Goal: Task Accomplishment & Management: Use online tool/utility

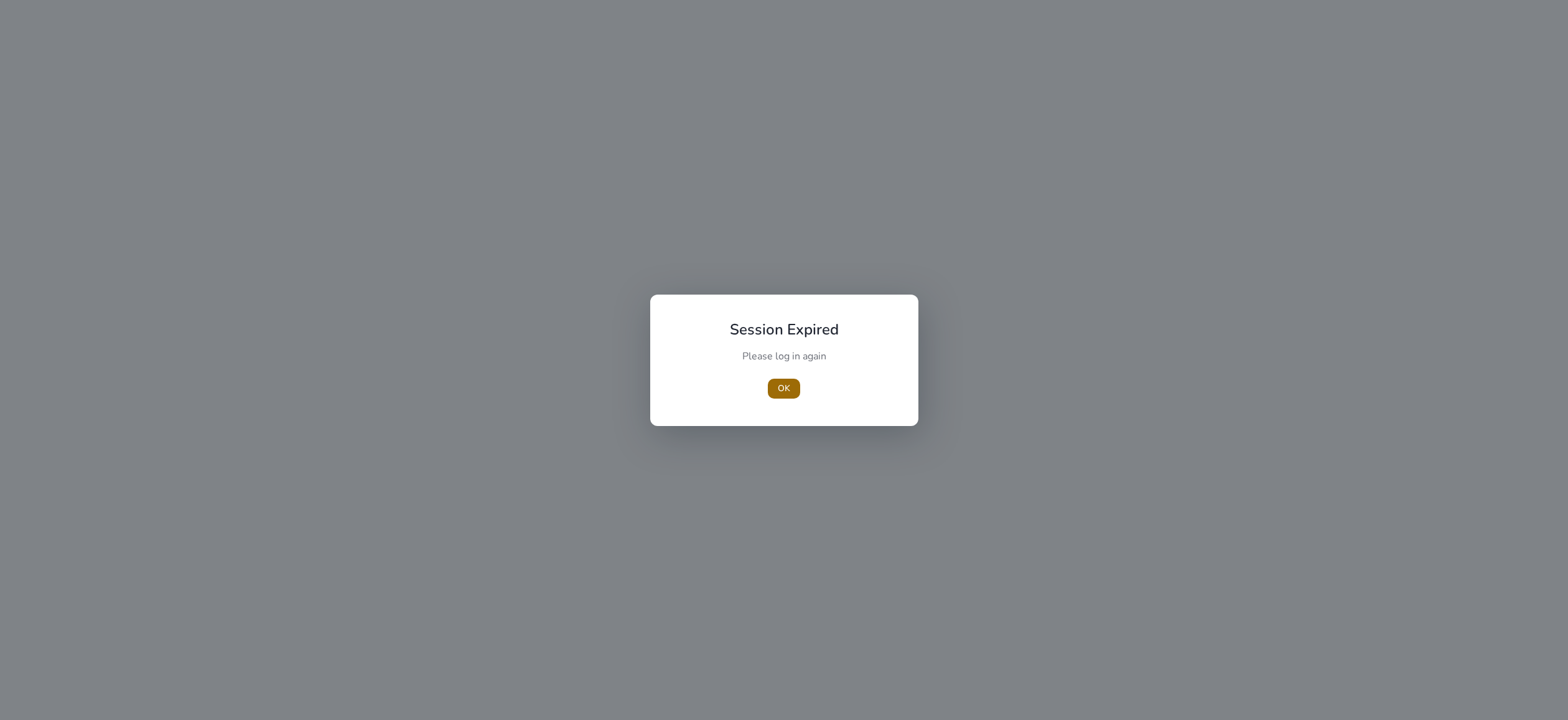
click at [781, 392] on span "OK" at bounding box center [784, 388] width 12 height 13
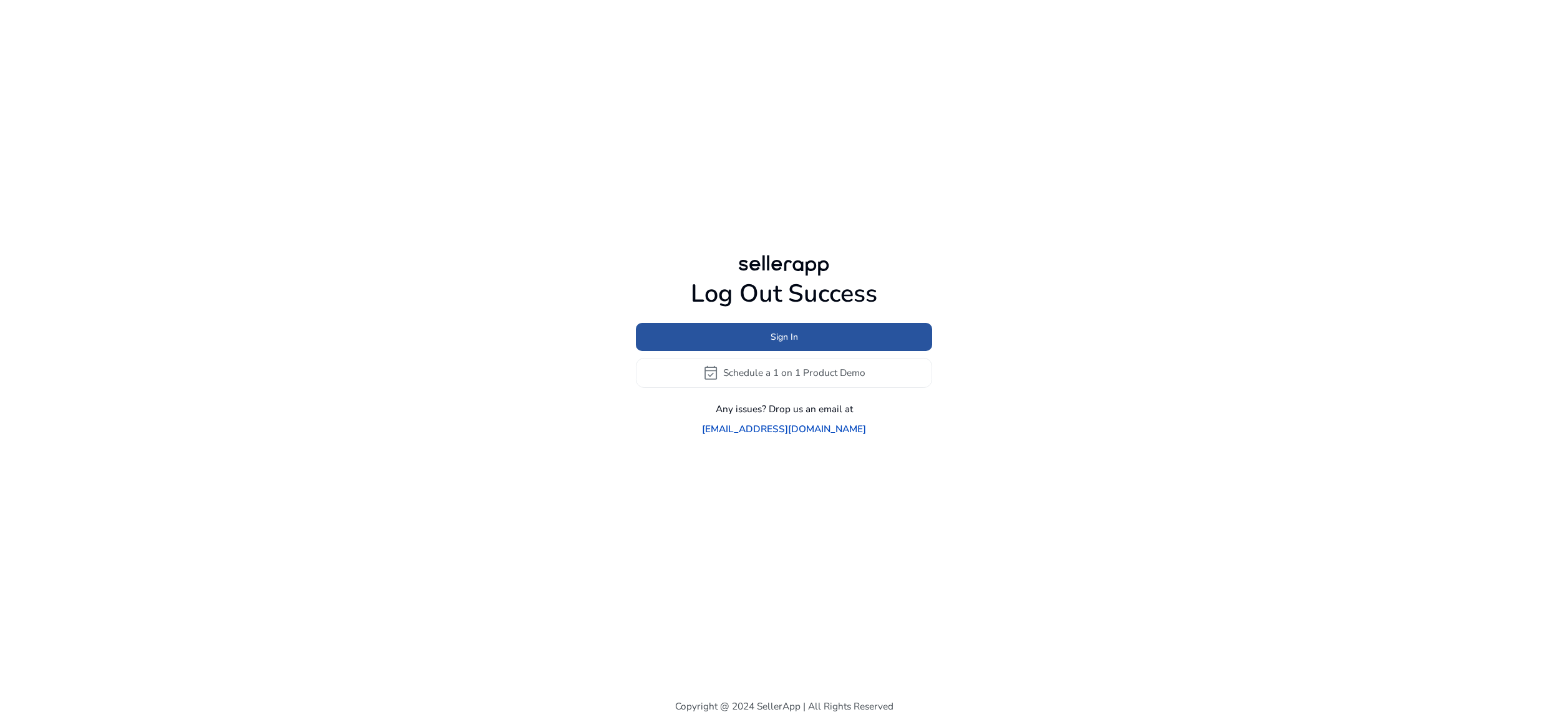
click at [766, 351] on span at bounding box center [784, 337] width 296 height 30
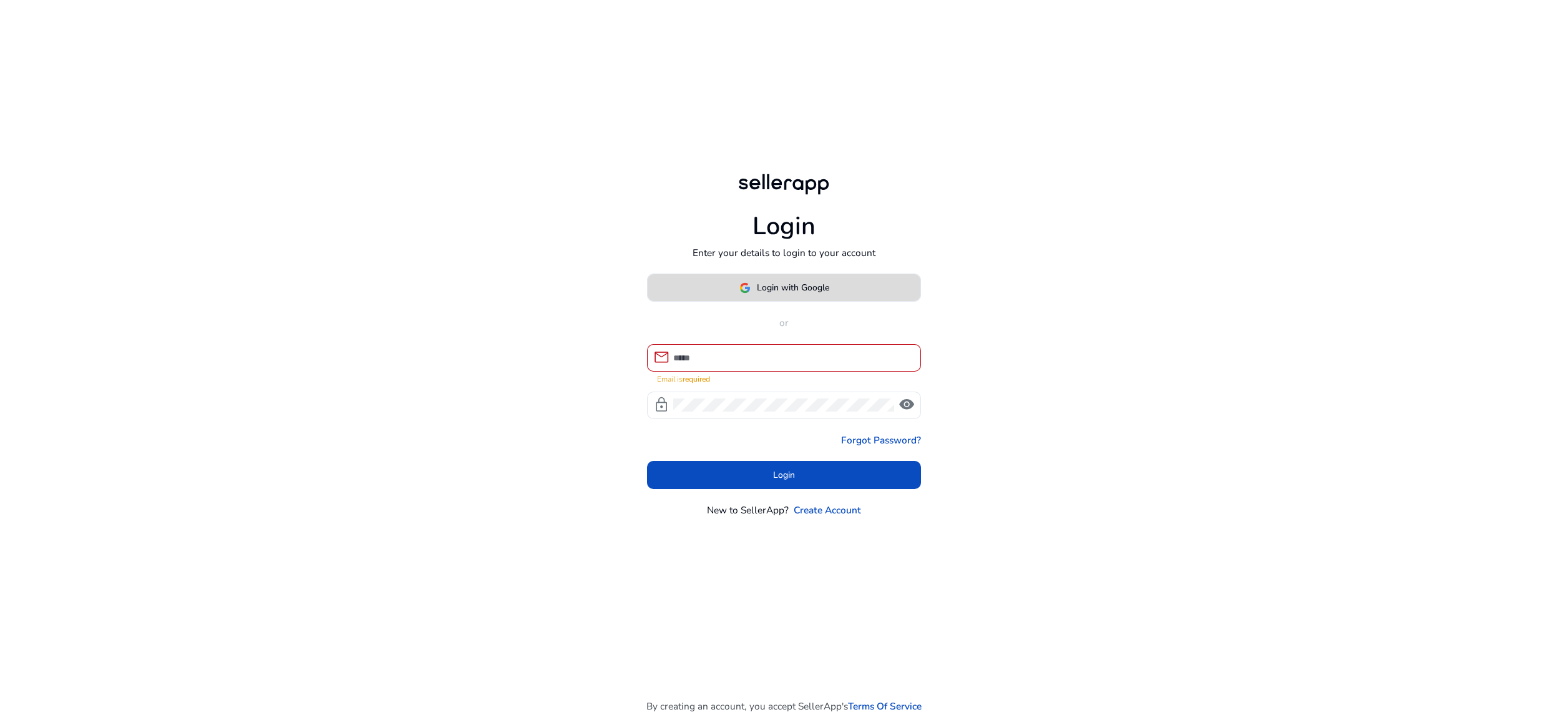
click at [777, 294] on span "Login with Google" at bounding box center [793, 287] width 73 height 13
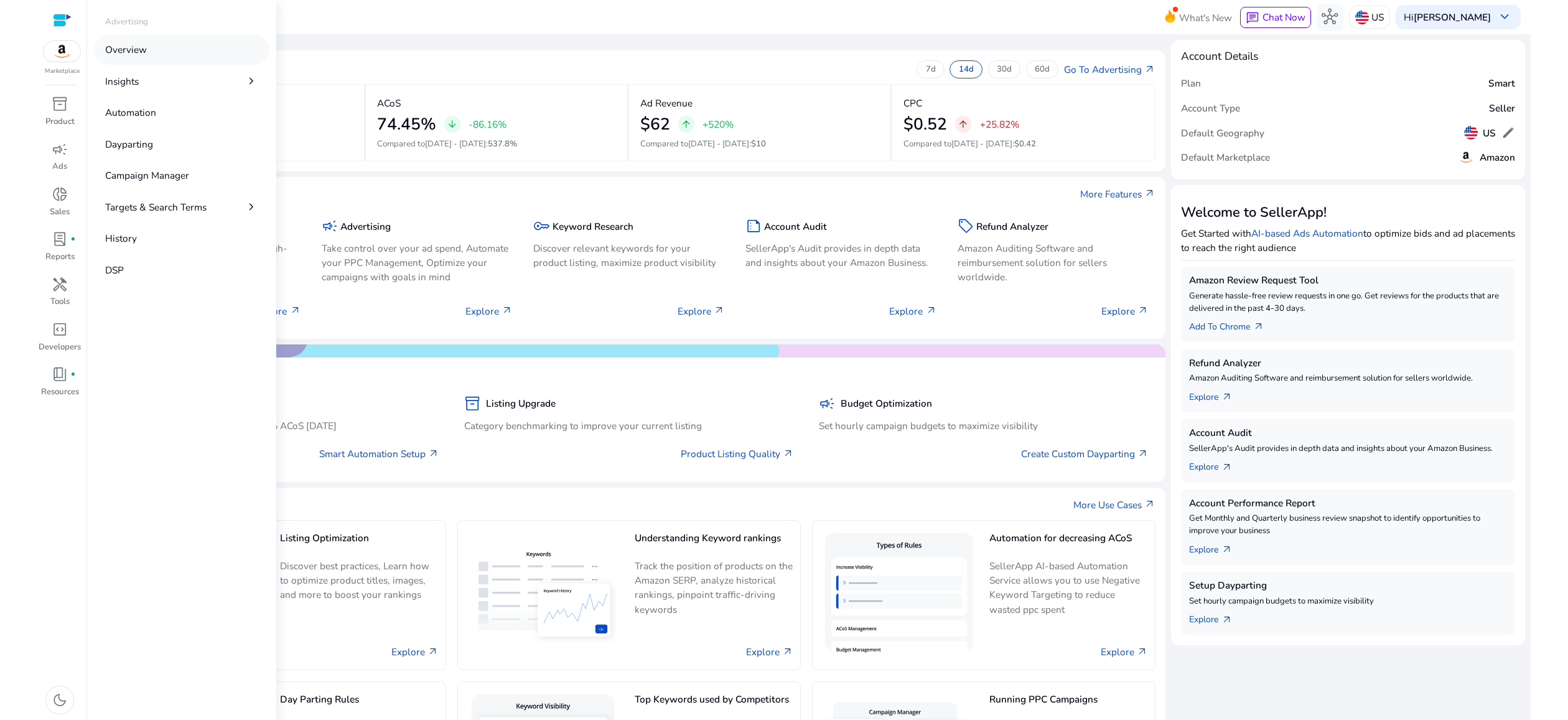
click at [147, 54] on link "Overview" at bounding box center [181, 49] width 175 height 31
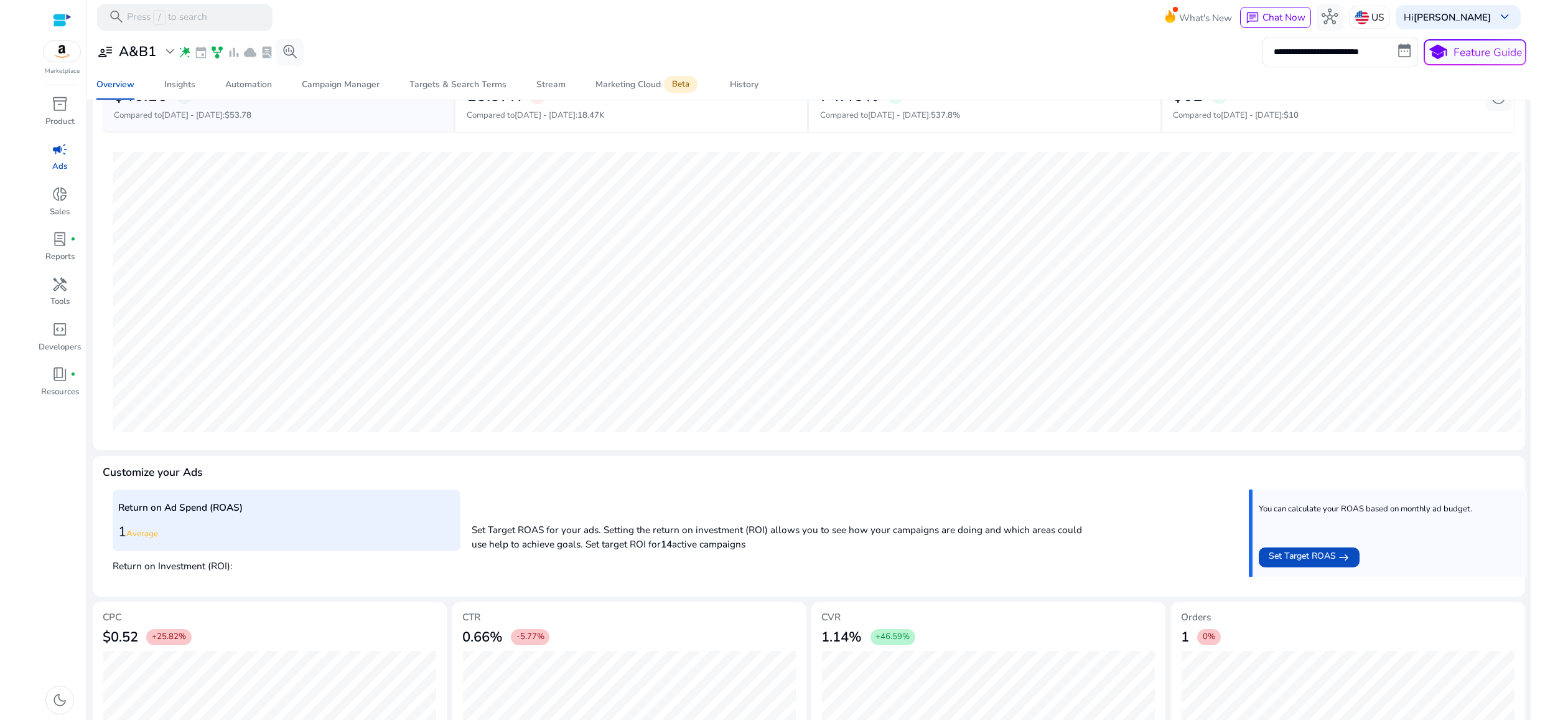
scroll to position [208, 0]
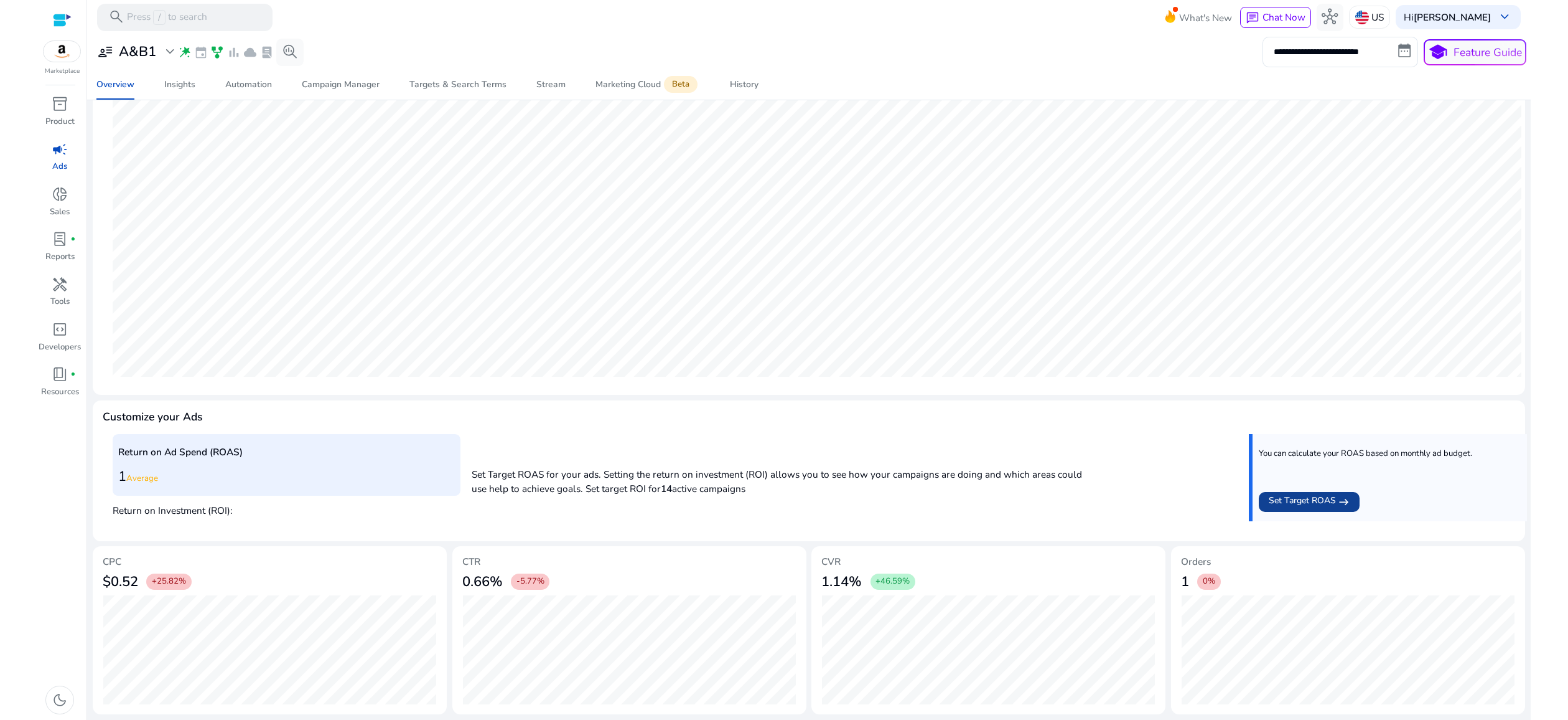
click at [1321, 495] on span "Set Target ROAS" at bounding box center [1302, 502] width 67 height 17
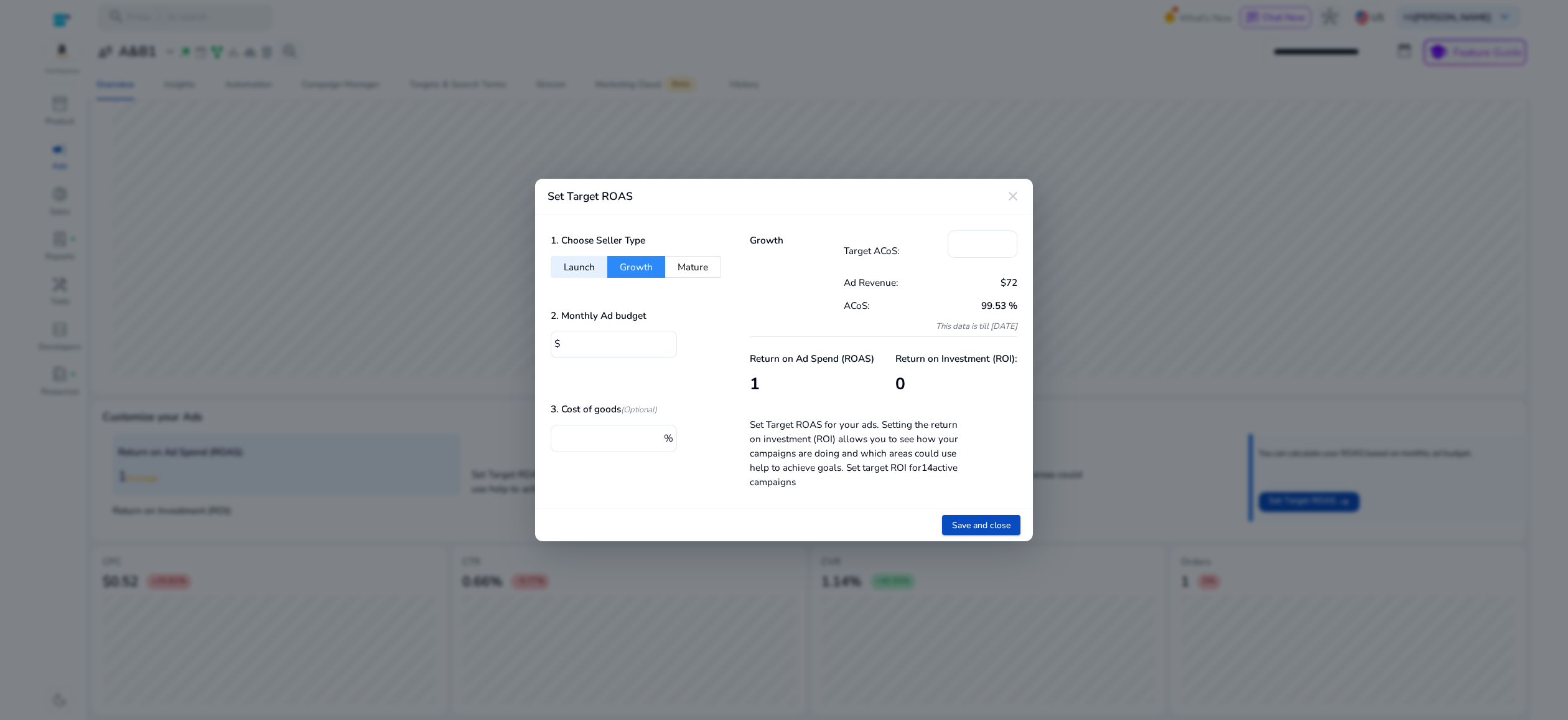
click at [1010, 189] on mat-icon "close" at bounding box center [1012, 195] width 15 height 15
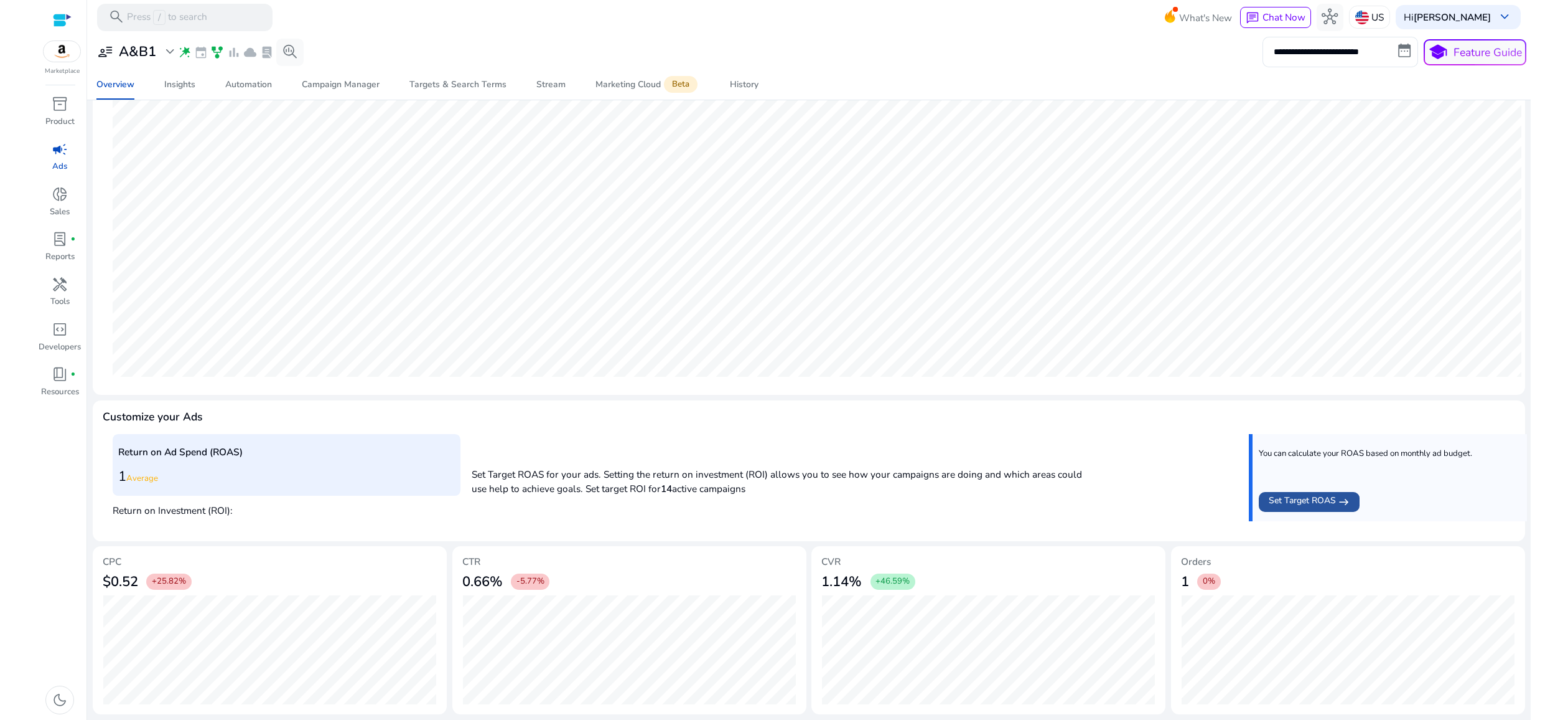
click at [1283, 494] on span "Set Target ROAS" at bounding box center [1302, 502] width 67 height 17
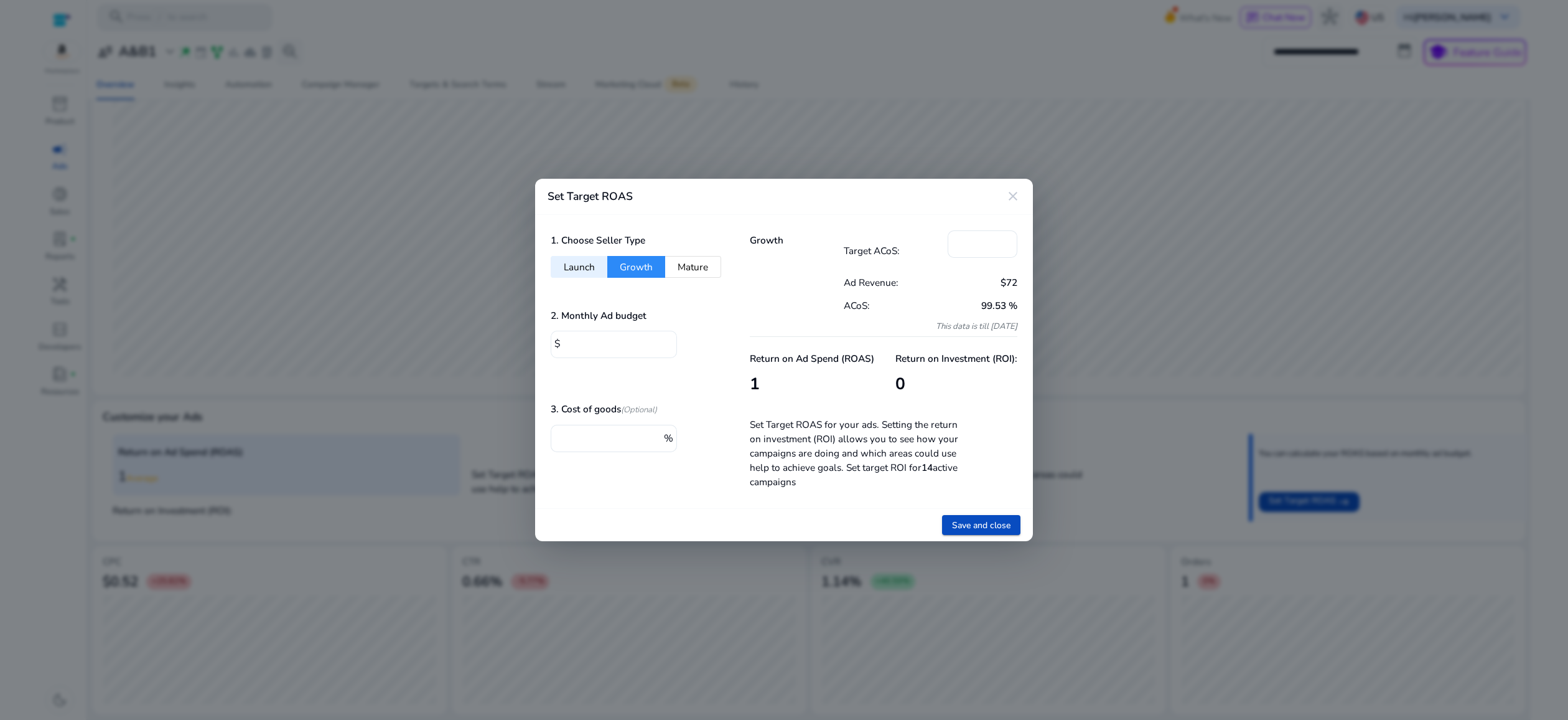
click at [629, 337] on div "*" at bounding box center [616, 343] width 103 height 27
click at [639, 268] on button "Growth" at bounding box center [636, 267] width 57 height 22
drag, startPoint x: 929, startPoint y: 232, endPoint x: 922, endPoint y: 230, distance: 7.3
click at [922, 230] on div "Target ACoS: *" at bounding box center [931, 250] width 174 height 40
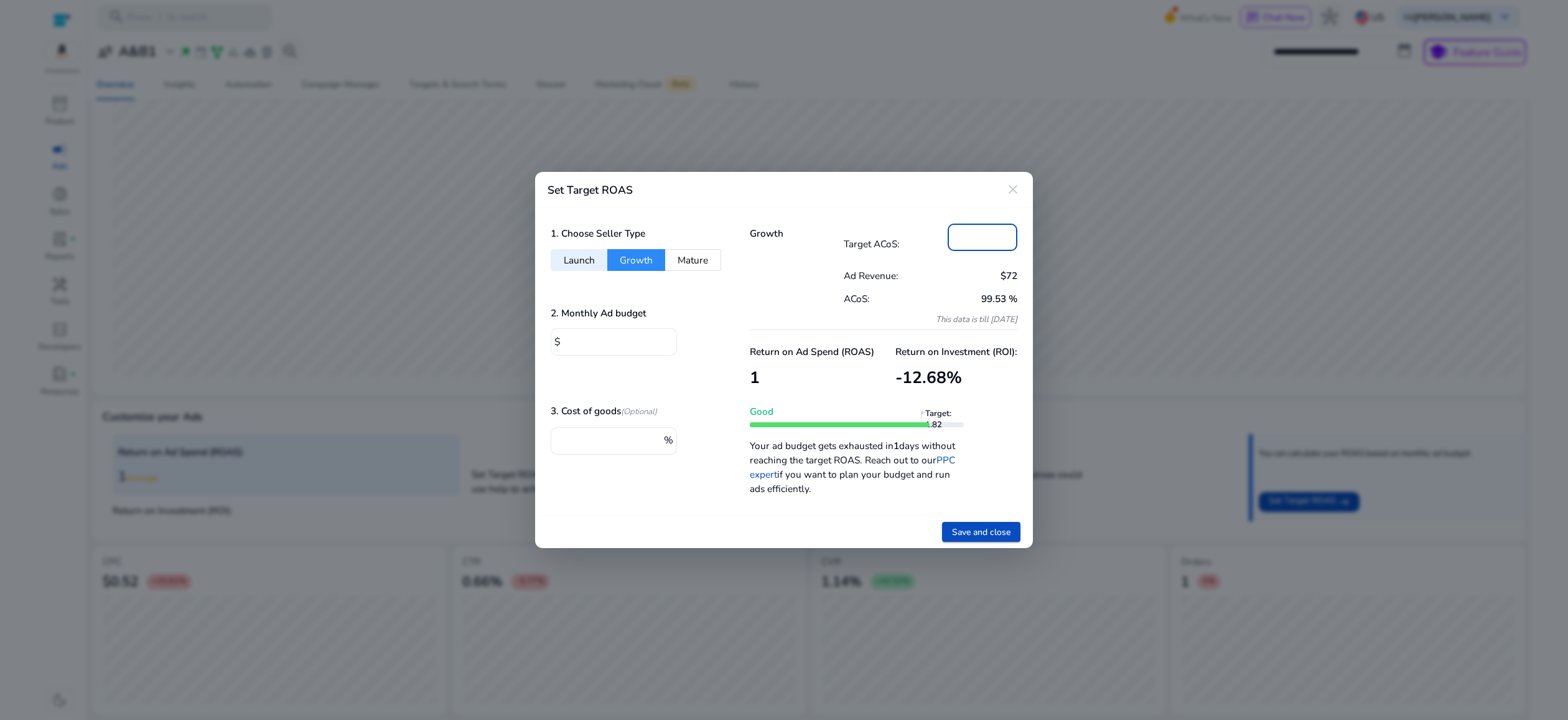
type input "**"
drag, startPoint x: 607, startPoint y: 344, endPoint x: 516, endPoint y: 337, distance: 91.3
click at [516, 337] on div "Set Target ROAS close 1. Choose Seller Type Launch Growth Mature 2. Monthly Ad …" at bounding box center [784, 360] width 1568 height 720
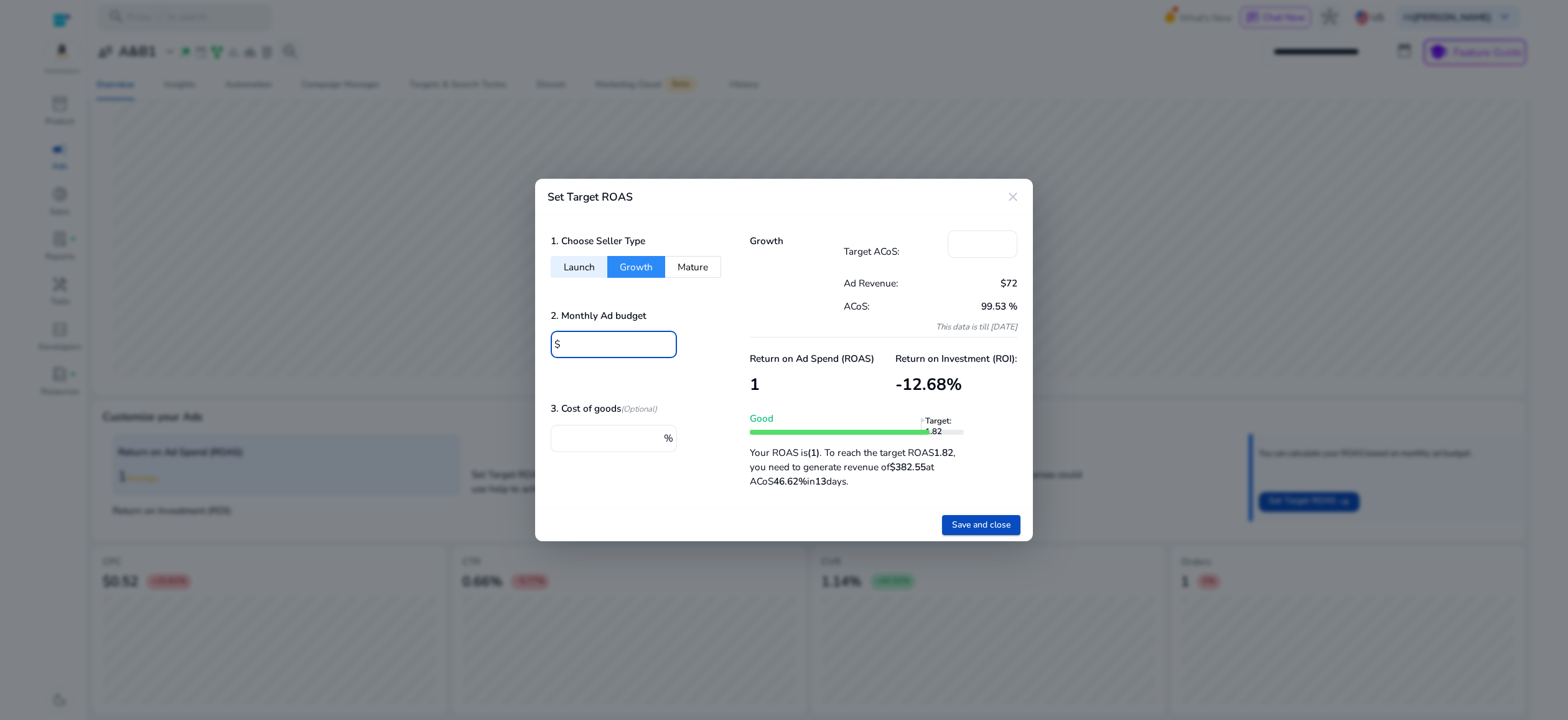
click at [759, 517] on div "Save and close" at bounding box center [784, 525] width 498 height 33
click at [975, 524] on span "Save and close" at bounding box center [981, 524] width 58 height 13
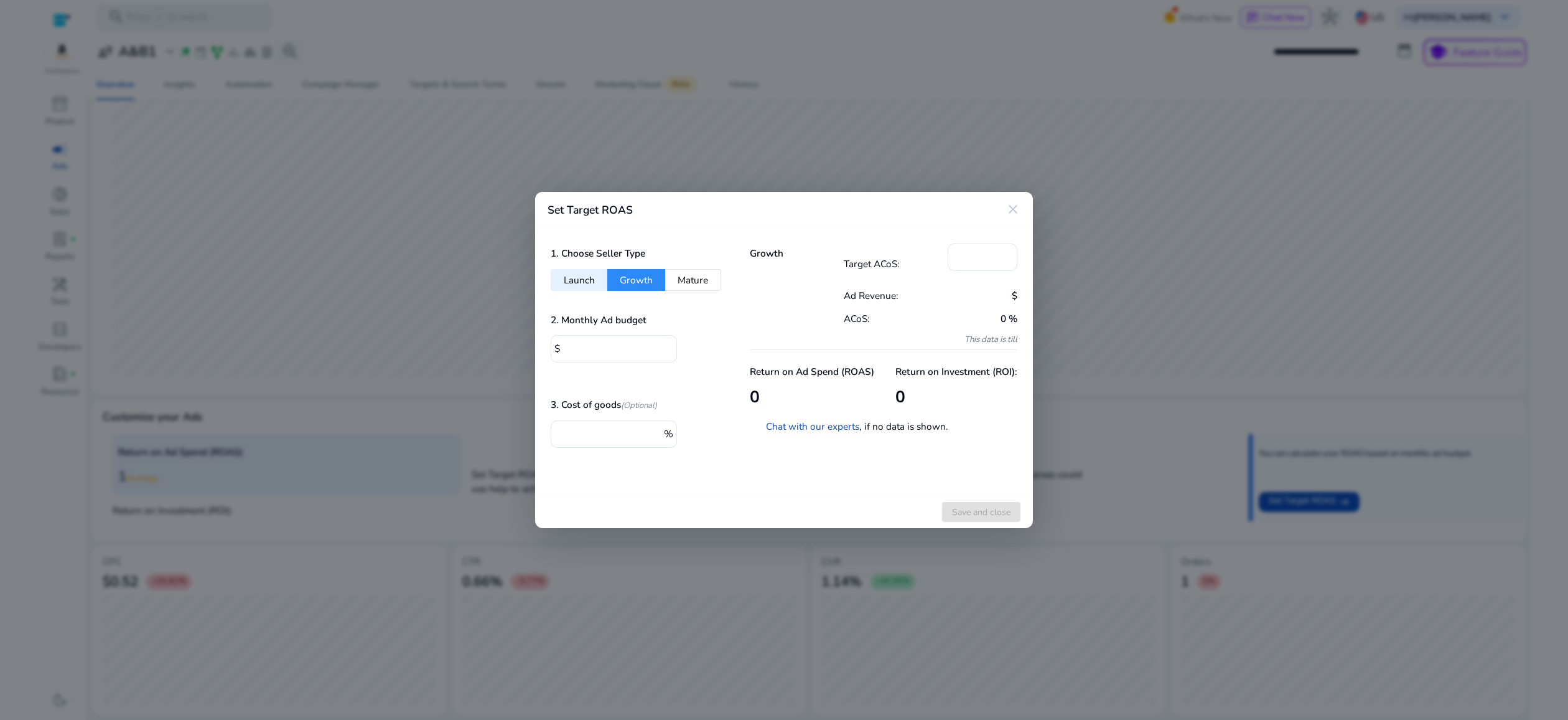
type input "*"
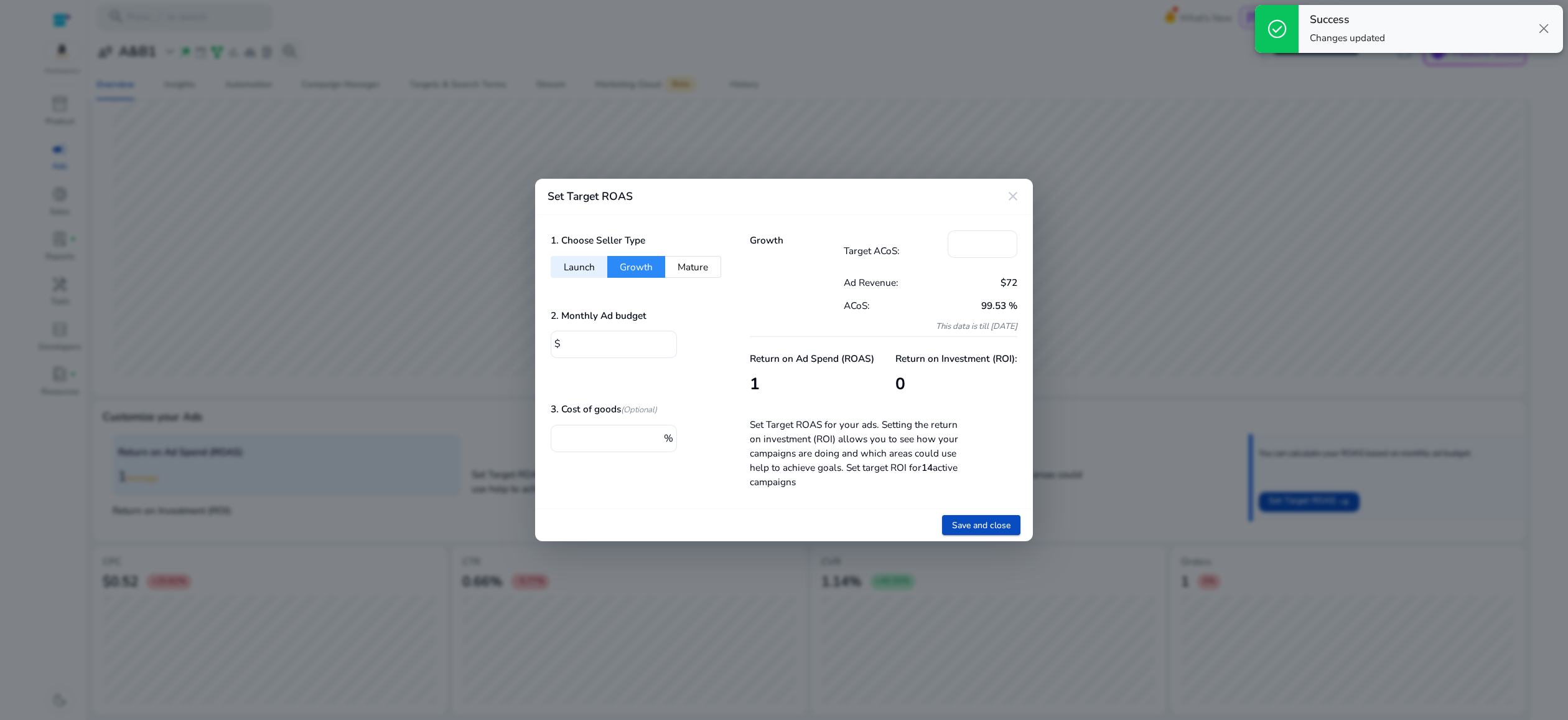
type input "***"
type input "**"
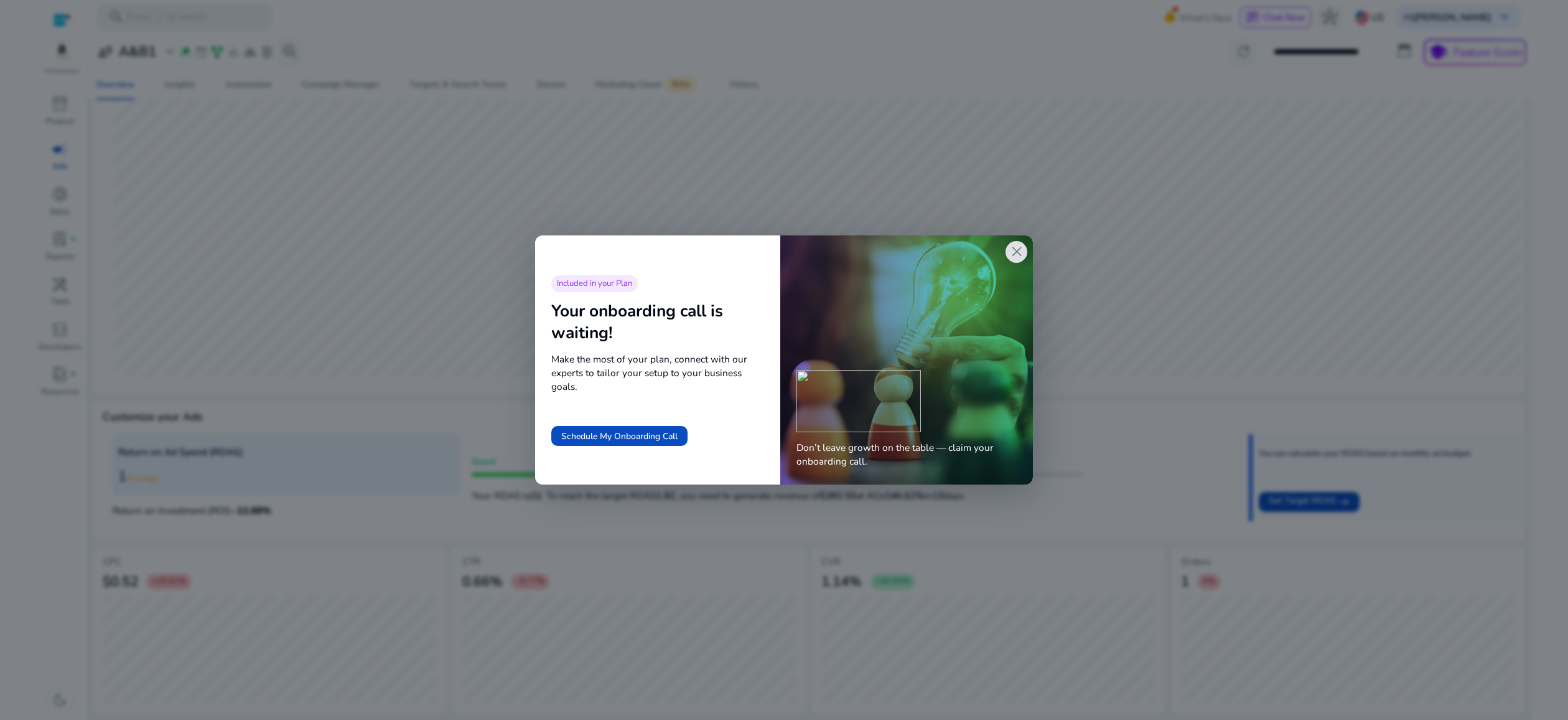
click at [1014, 252] on span "close" at bounding box center [1017, 251] width 17 height 17
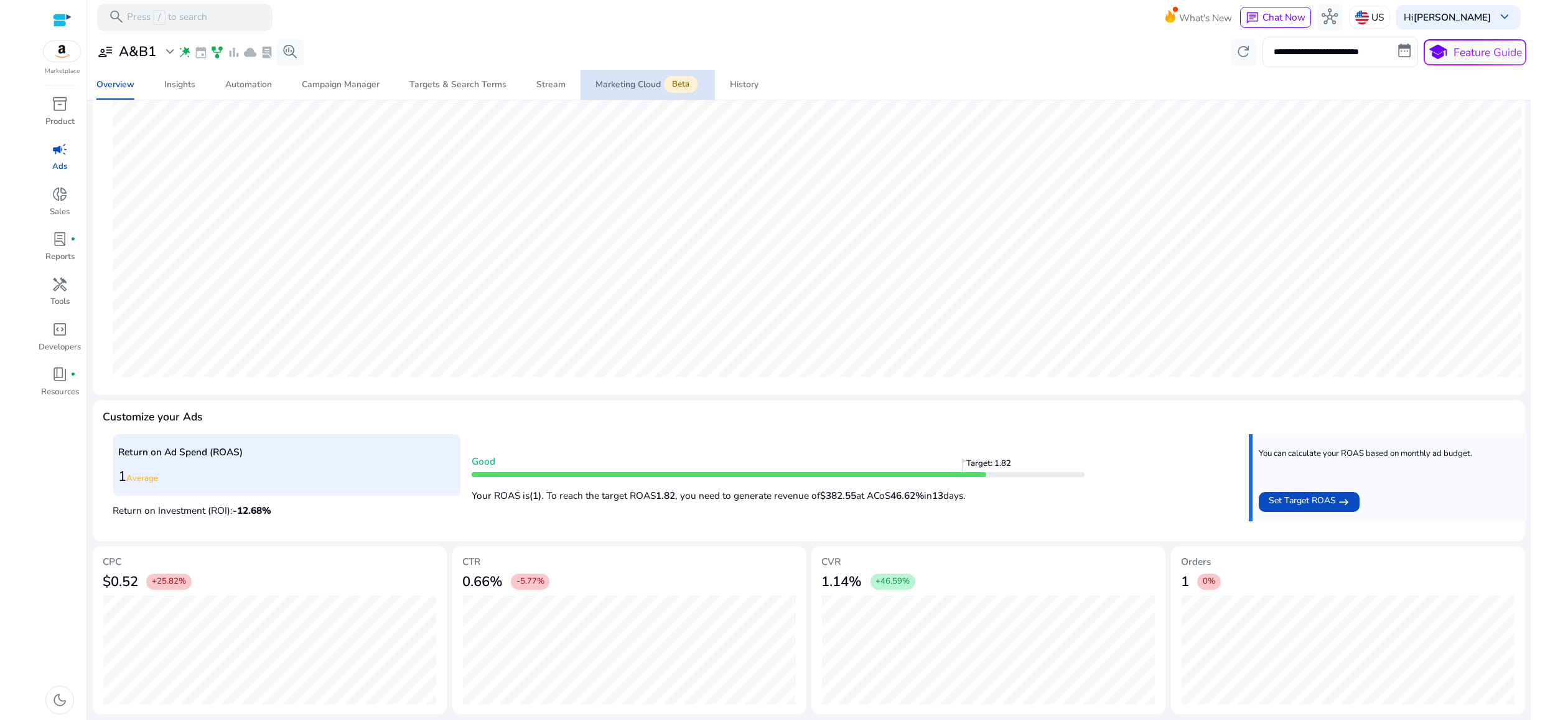
click at [617, 91] on div "Marketing Cloud Beta" at bounding box center [648, 85] width 105 height 11
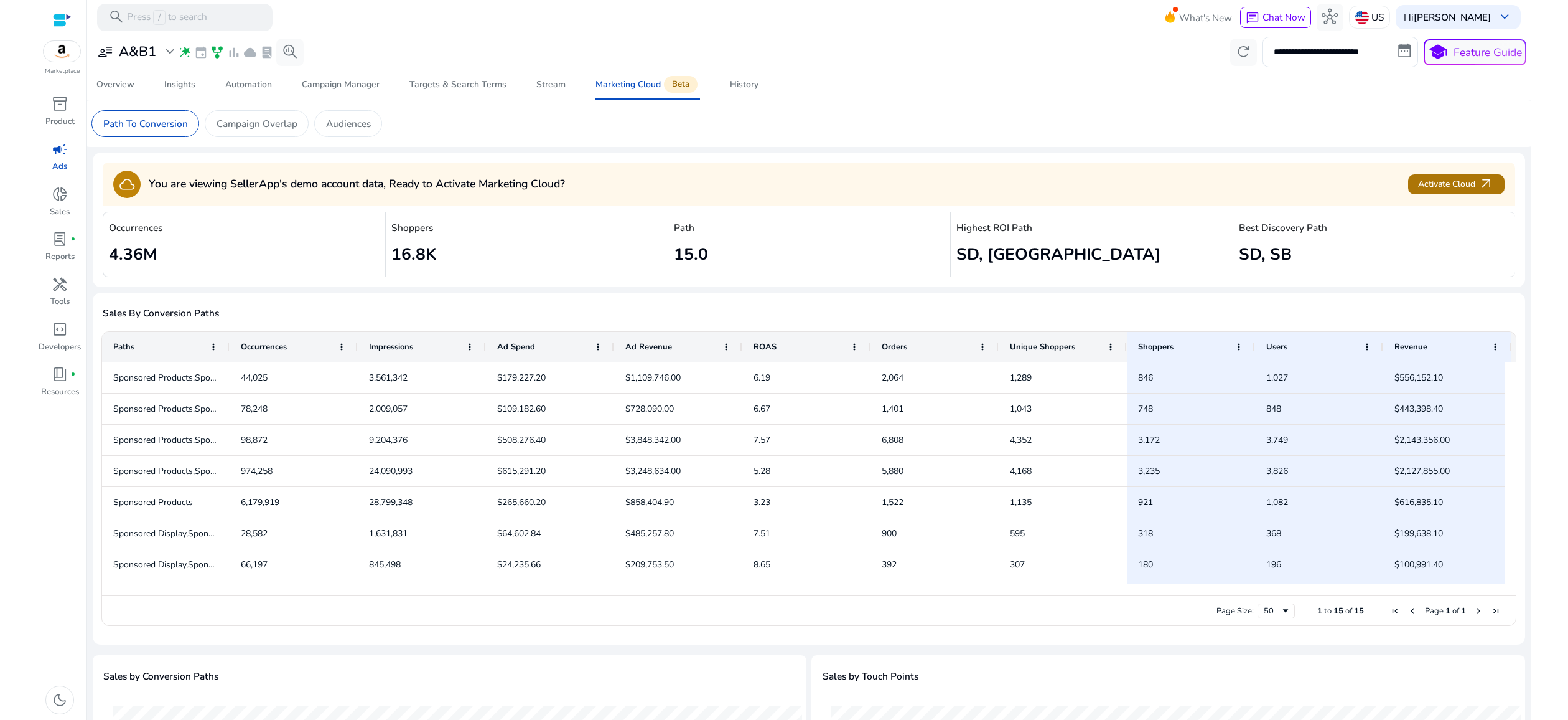
click at [1437, 193] on span "Activate Cloud arrow_outward" at bounding box center [1456, 184] width 76 height 17
